Goal: Task Accomplishment & Management: Manage account settings

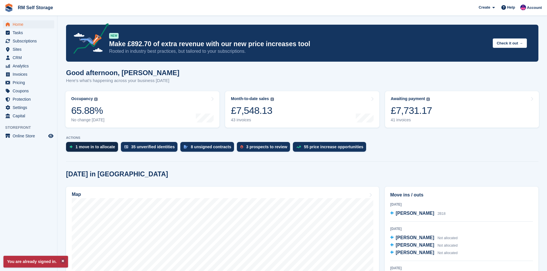
click at [92, 148] on div "1 move in to allocate" at bounding box center [96, 147] width 40 height 5
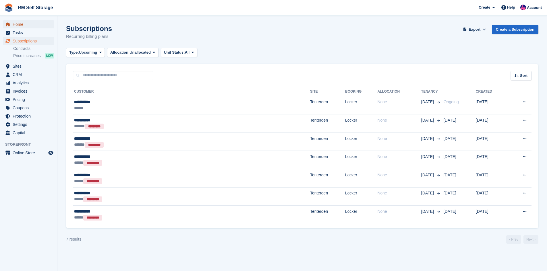
click at [23, 25] on span "Home" at bounding box center [30, 24] width 34 height 8
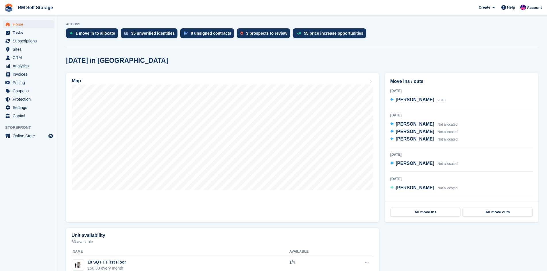
scroll to position [115, 0]
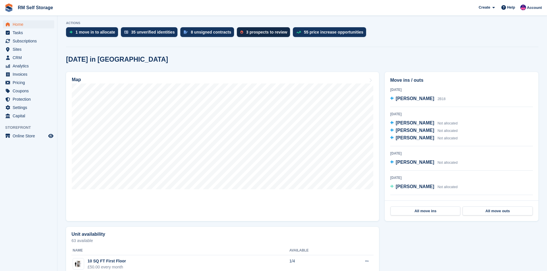
click at [266, 31] on div "3 prospects to review" at bounding box center [266, 32] width 41 height 5
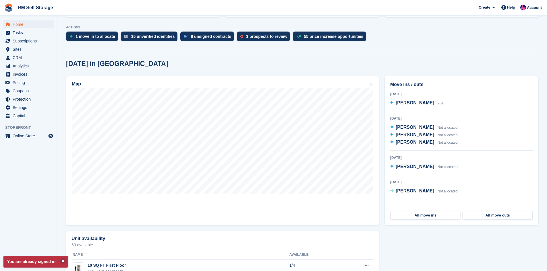
scroll to position [115, 0]
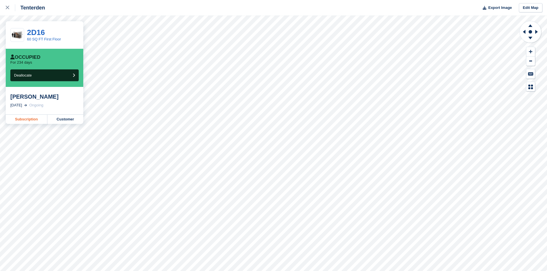
click at [32, 120] on link "Subscription" at bounding box center [27, 119] width 42 height 9
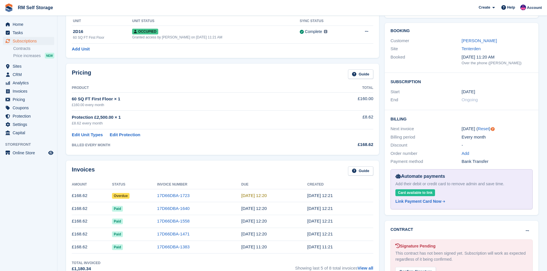
scroll to position [29, 0]
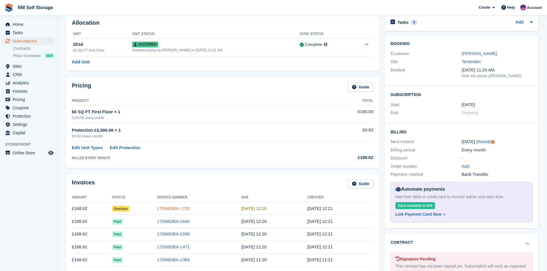
click at [163, 210] on link "17D66DBA-1723" at bounding box center [173, 208] width 32 height 5
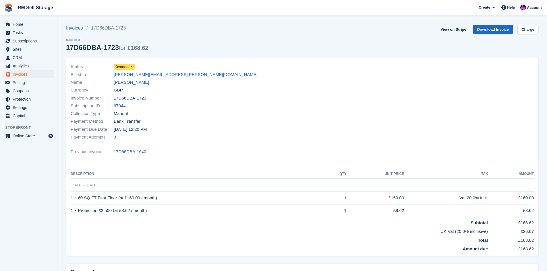
click at [131, 68] on icon at bounding box center [132, 66] width 3 height 3
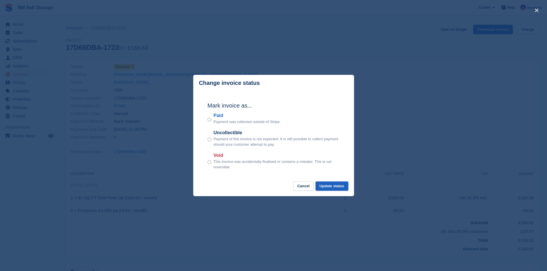
click at [335, 186] on button "Update status" at bounding box center [332, 186] width 33 height 9
